Goal: Task Accomplishment & Management: Manage account settings

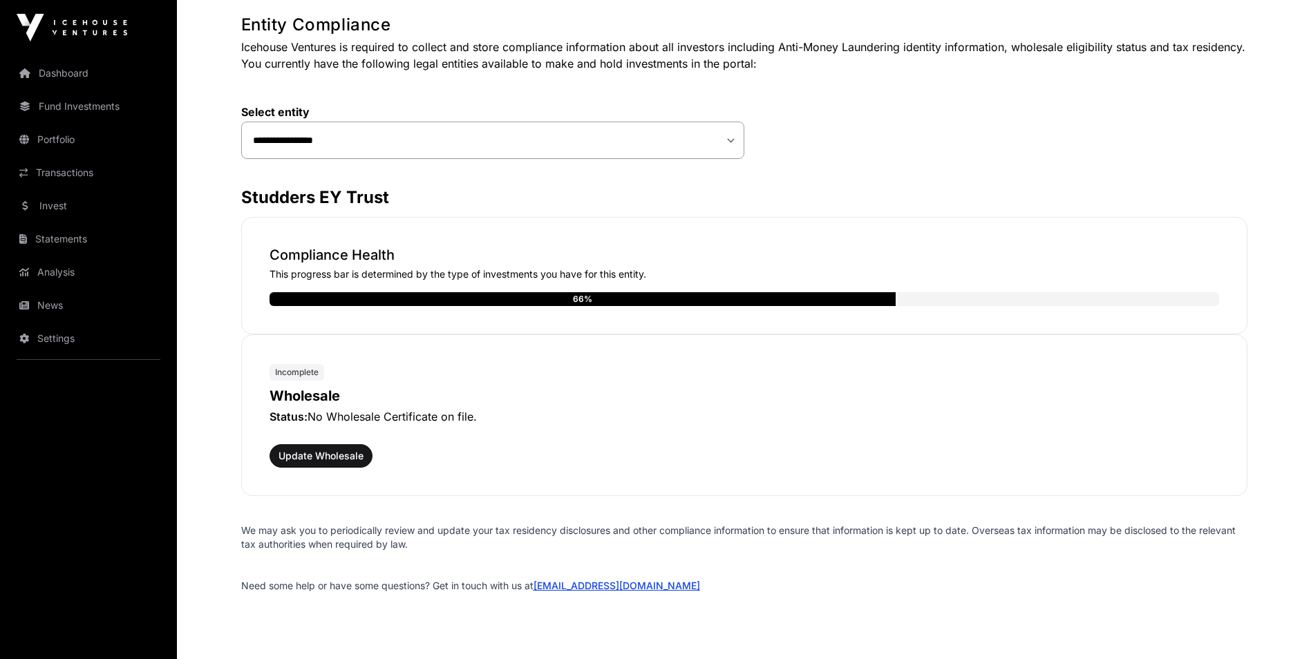
scroll to position [120, 0]
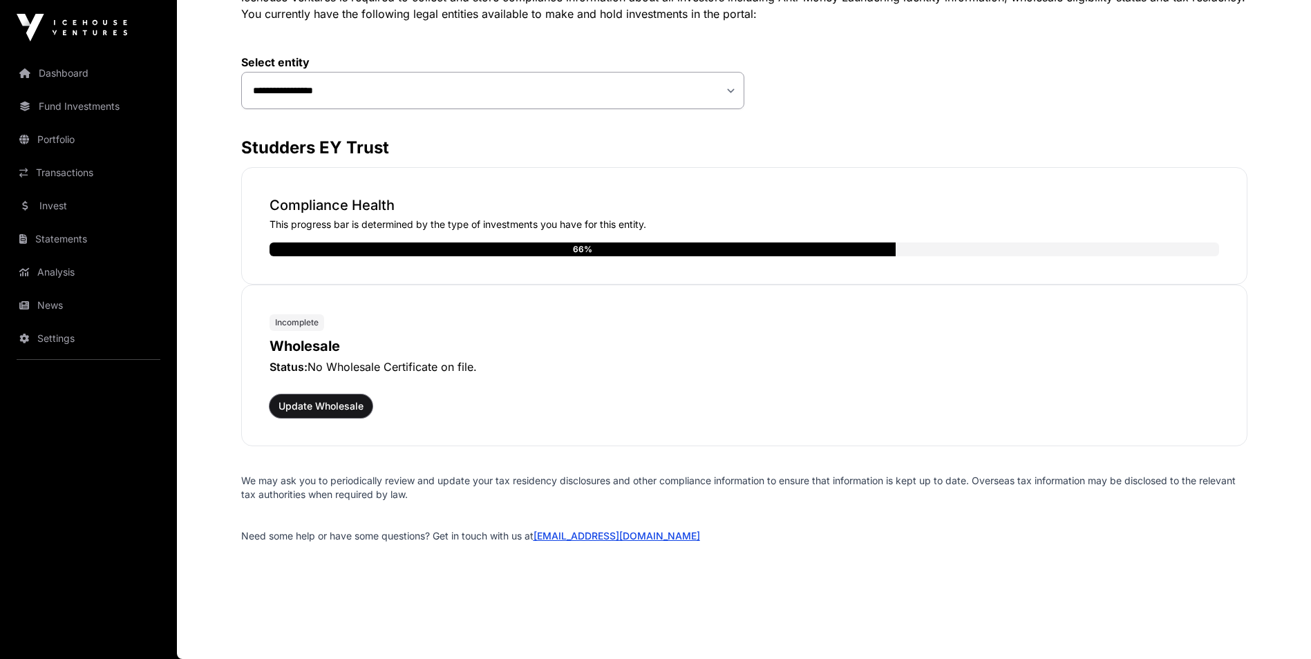
click at [319, 412] on span "Update Wholesale" at bounding box center [321, 407] width 85 height 14
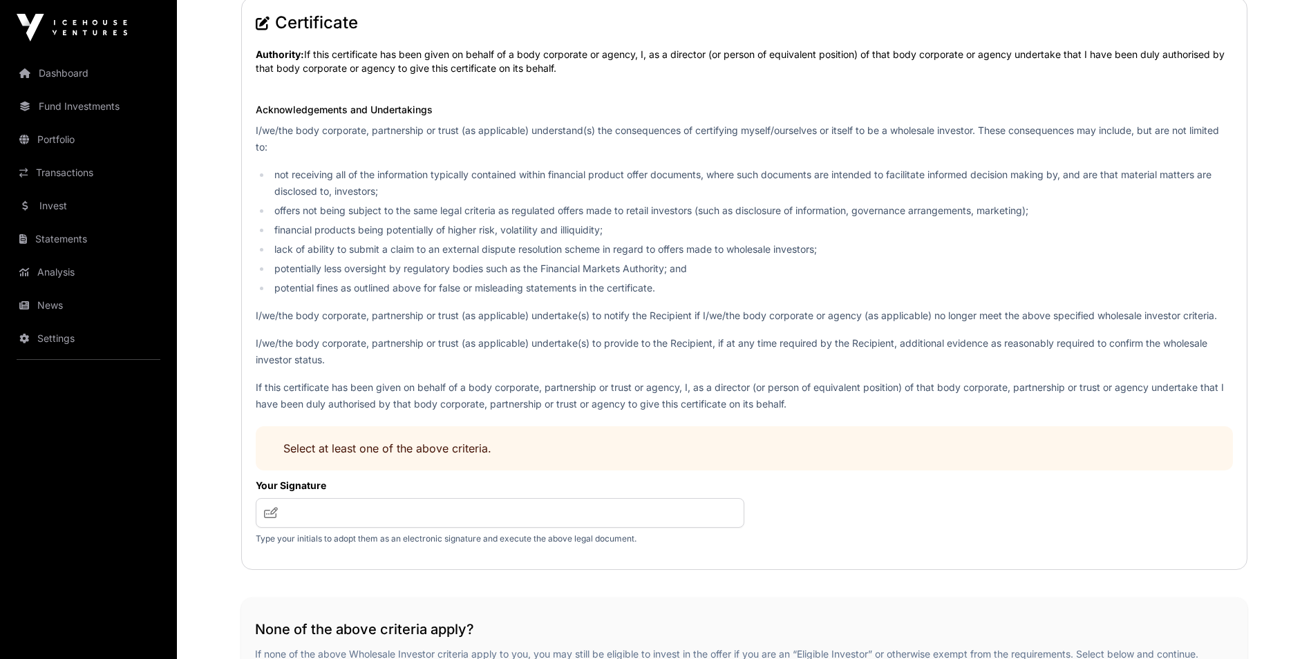
scroll to position [1493, 0]
click at [362, 514] on input "text" at bounding box center [500, 513] width 489 height 30
type input "***"
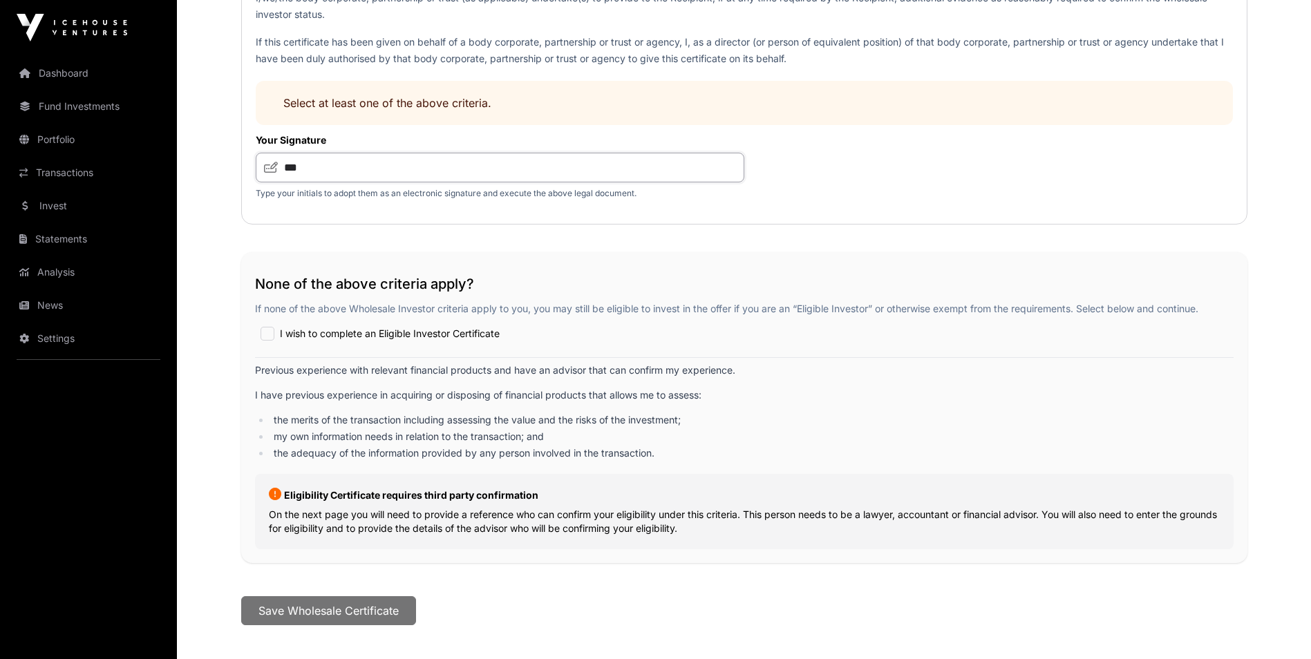
scroll to position [1839, 0]
